Goal: Book appointment/travel/reservation

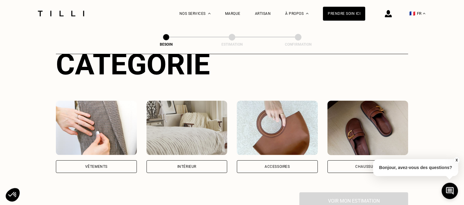
scroll to position [64, 0]
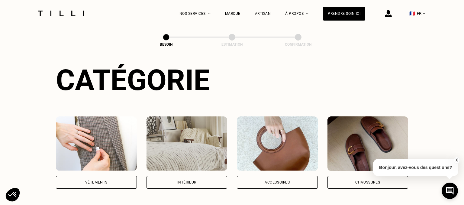
click at [192, 142] on img at bounding box center [187, 143] width 81 height 54
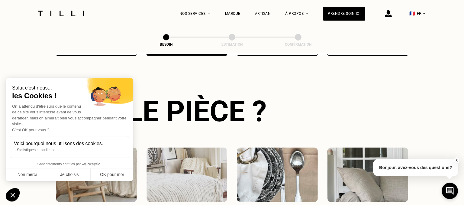
scroll to position [197, 0]
click at [109, 174] on button "OK pour moi" at bounding box center [112, 174] width 42 height 13
checkbox input "true"
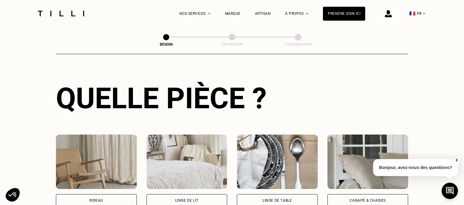
scroll to position [261, 0]
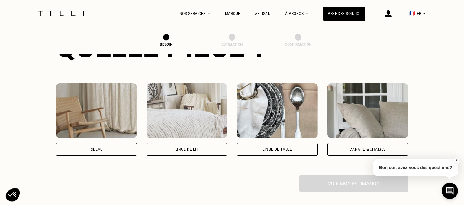
click at [88, 145] on div "Rideau" at bounding box center [96, 149] width 81 height 13
select select "FR"
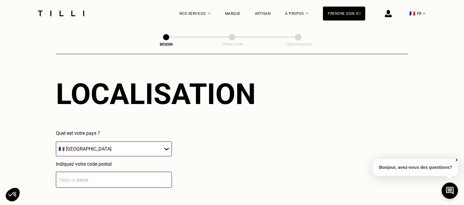
scroll to position [425, 0]
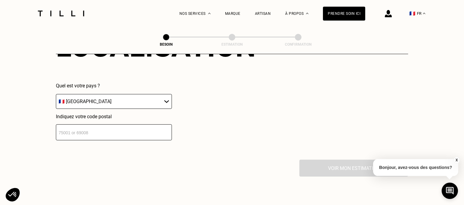
click at [146, 130] on input "number" at bounding box center [114, 132] width 116 height 16
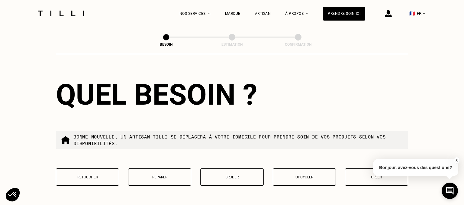
scroll to position [576, 0]
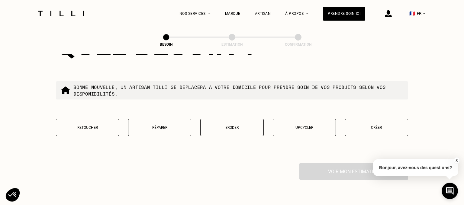
type input "75012"
click at [381, 125] on p "Créer" at bounding box center [376, 127] width 57 height 4
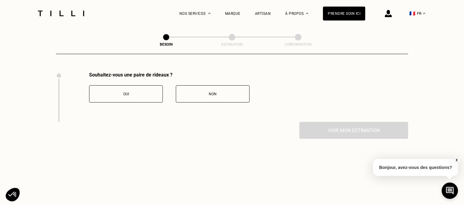
scroll to position [668, 0]
click at [133, 92] on div "Oui" at bounding box center [125, 94] width 67 height 4
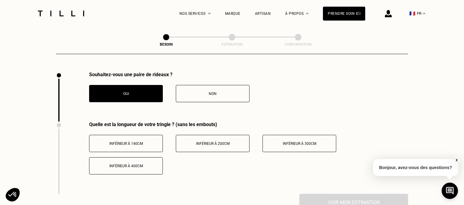
click at [302, 141] on span "Inférieur à 300cm" at bounding box center [300, 143] width 34 height 4
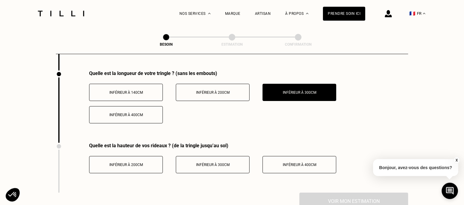
scroll to position [700, 0]
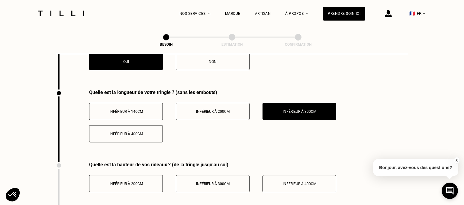
click at [224, 109] on span "Inférieur à 200cm" at bounding box center [213, 111] width 34 height 4
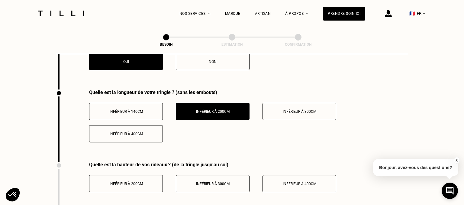
click at [212, 182] on span "Inférieur à 300cm" at bounding box center [213, 184] width 34 height 4
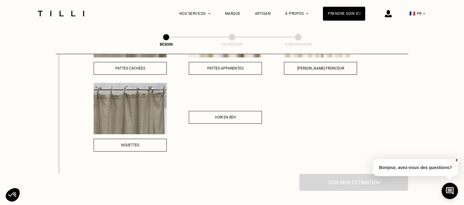
scroll to position [923, 0]
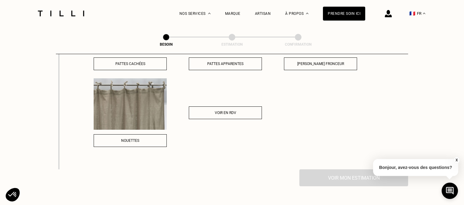
click at [234, 114] on button "Voir en RDV" at bounding box center [225, 112] width 73 height 13
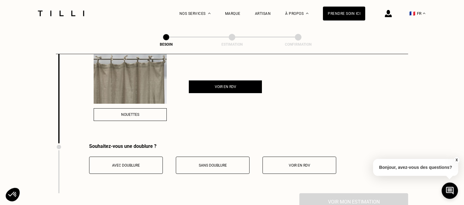
scroll to position [987, 0]
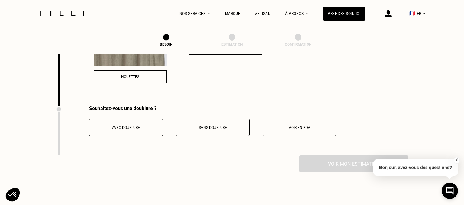
click at [141, 125] on div "Avec doublure" at bounding box center [125, 127] width 67 height 4
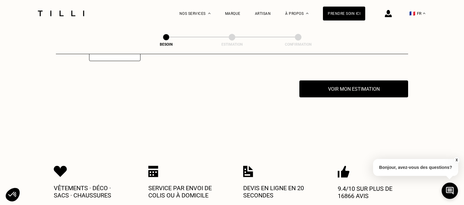
scroll to position [1114, 0]
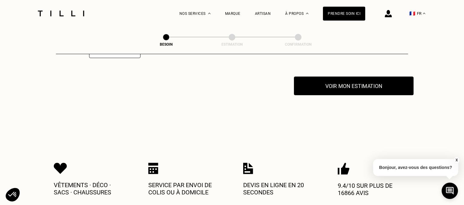
click at [329, 85] on button "Voir mon estimation" at bounding box center [354, 85] width 120 height 19
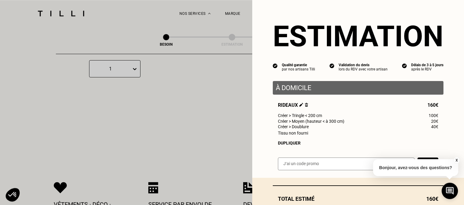
scroll to position [1082, 0]
